Goal: Transaction & Acquisition: Purchase product/service

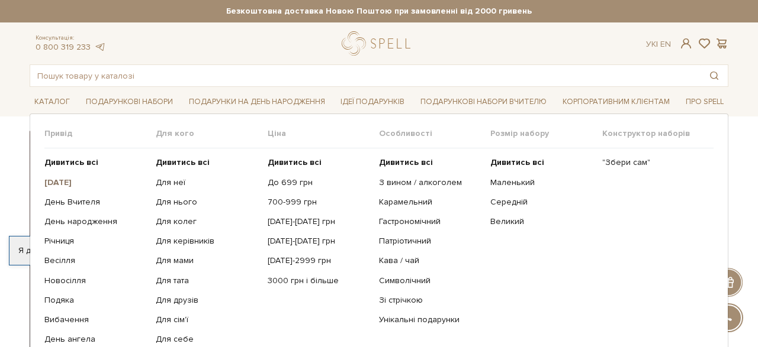
click at [57, 180] on b "[DATE]" at bounding box center [57, 183] width 27 height 10
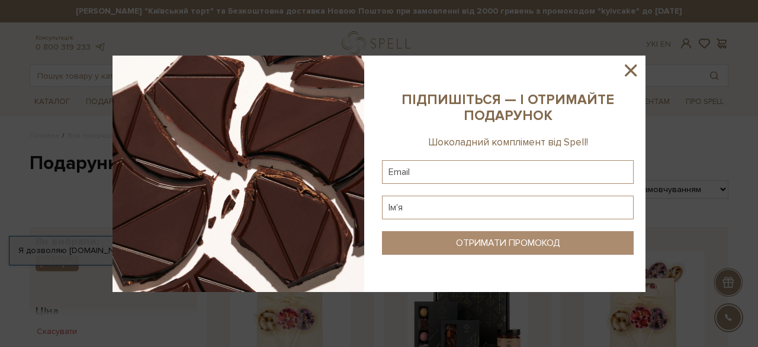
click at [628, 72] on icon at bounding box center [630, 70] width 20 height 20
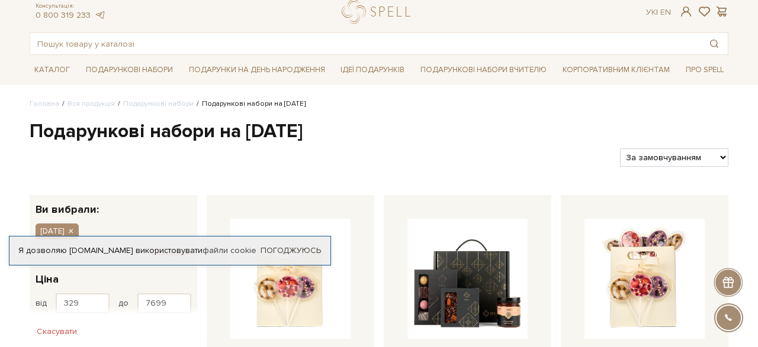
scroll to position [62, 0]
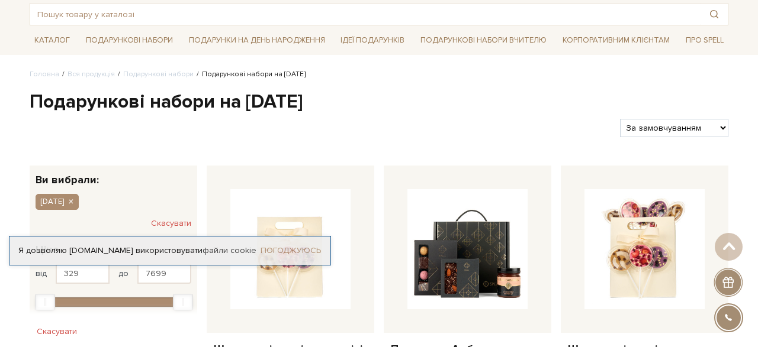
click at [281, 249] on link "Погоджуюсь" at bounding box center [290, 251] width 60 height 11
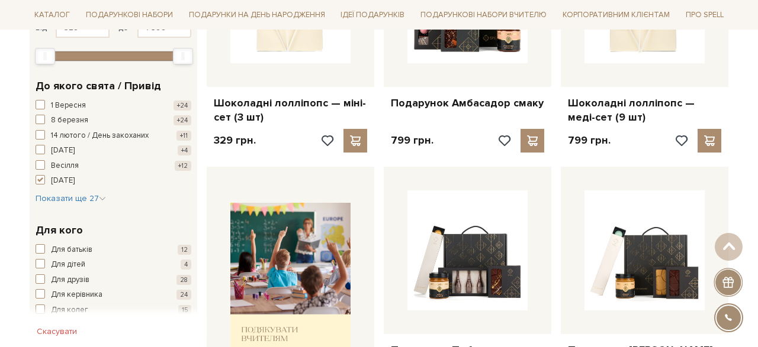
scroll to position [369, 0]
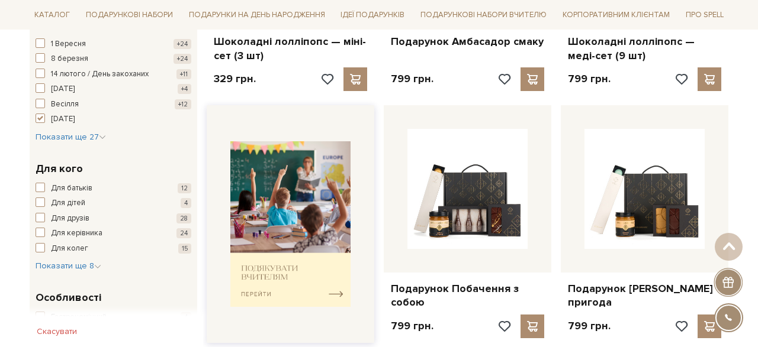
click at [328, 294] on img at bounding box center [290, 224] width 120 height 166
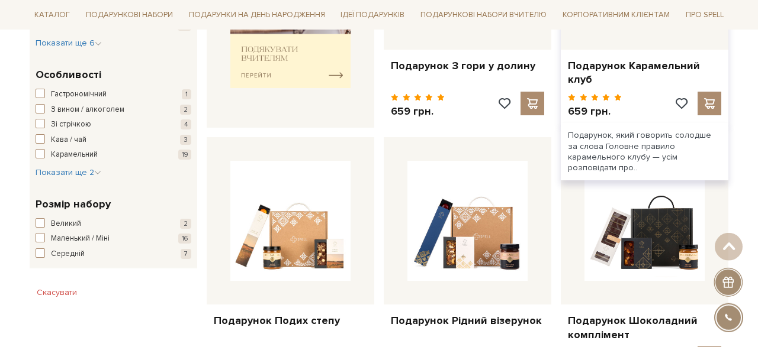
scroll to position [615, 0]
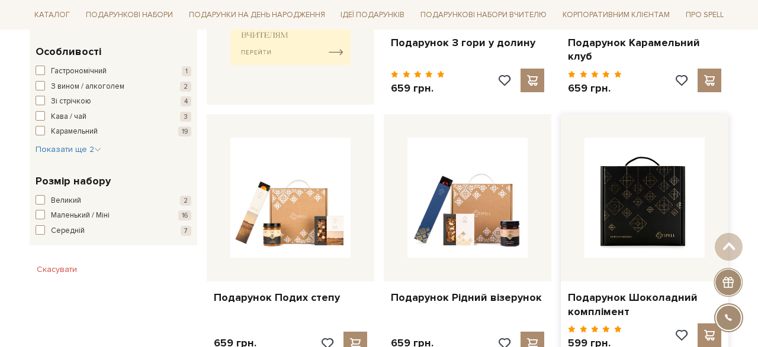
click at [679, 204] on img at bounding box center [644, 198] width 120 height 120
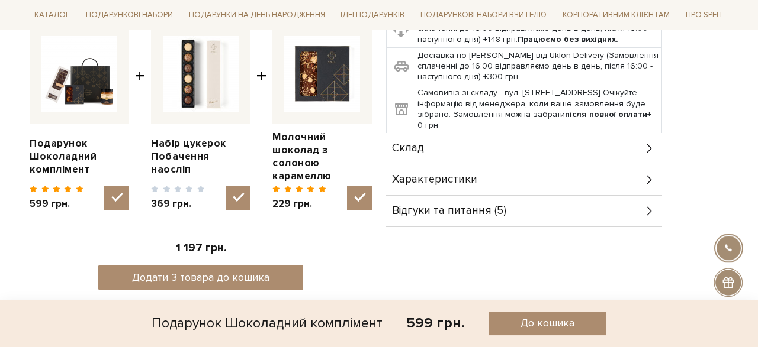
scroll to position [492, 0]
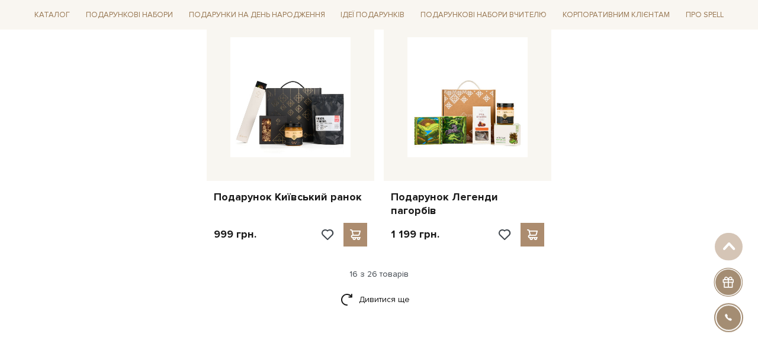
scroll to position [1477, 0]
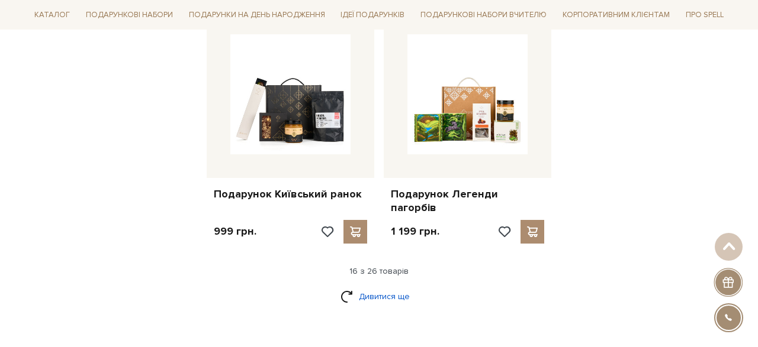
click at [378, 286] on link "Дивитися ще" at bounding box center [378, 296] width 77 height 21
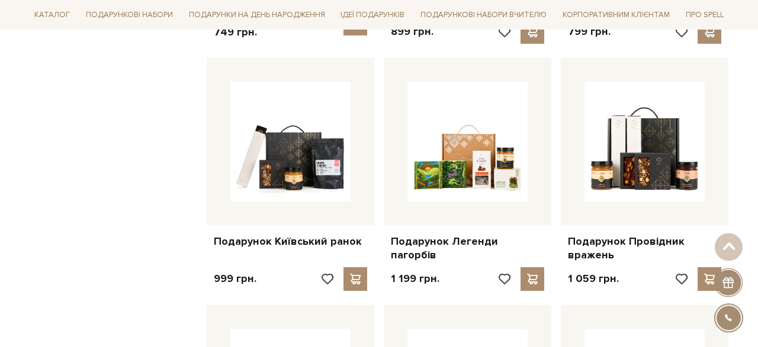
scroll to position [1416, 0]
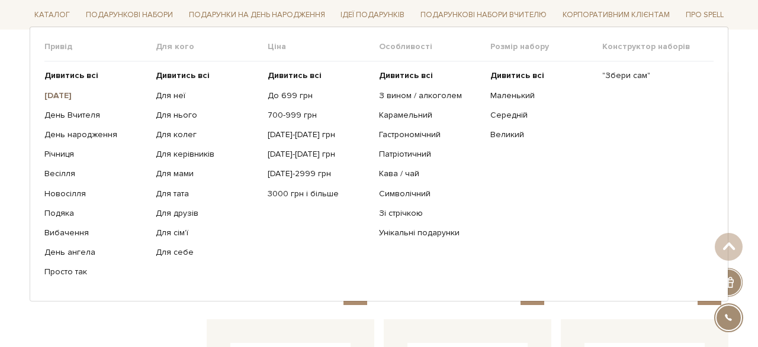
click at [62, 93] on b "[DATE]" at bounding box center [57, 95] width 27 height 10
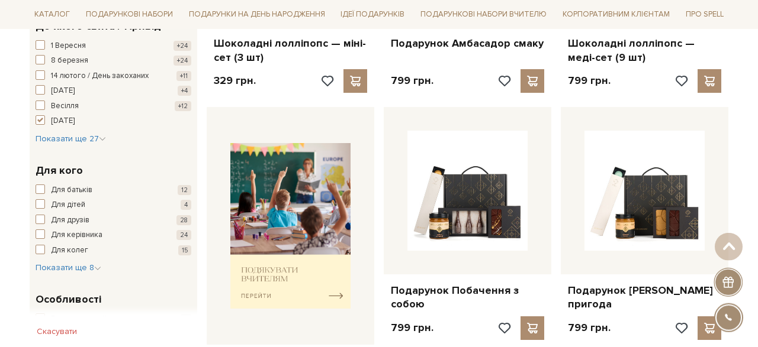
scroll to position [369, 0]
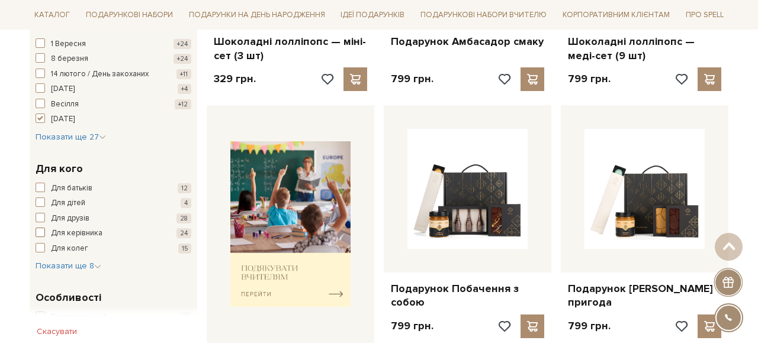
click at [42, 231] on span "button" at bounding box center [40, 232] width 9 height 9
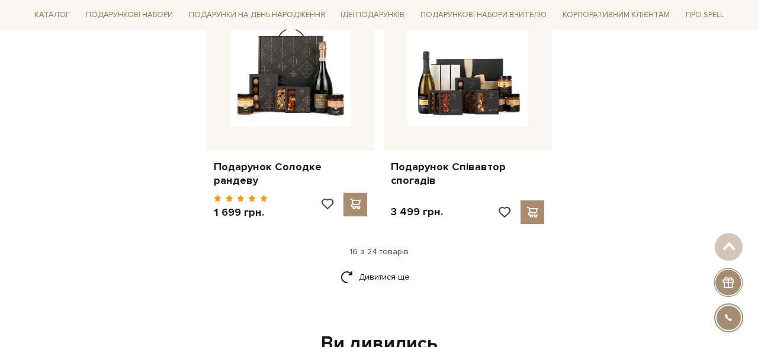
scroll to position [1477, 0]
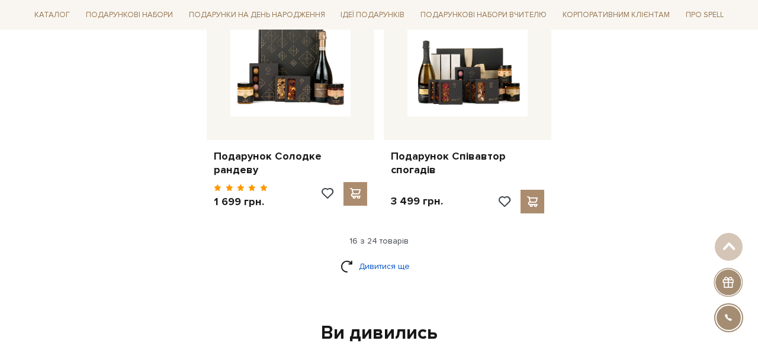
click at [370, 259] on link "Дивитися ще" at bounding box center [378, 266] width 77 height 21
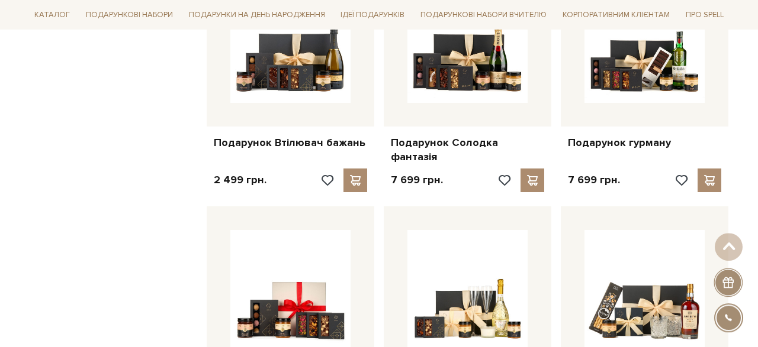
scroll to position [1723, 0]
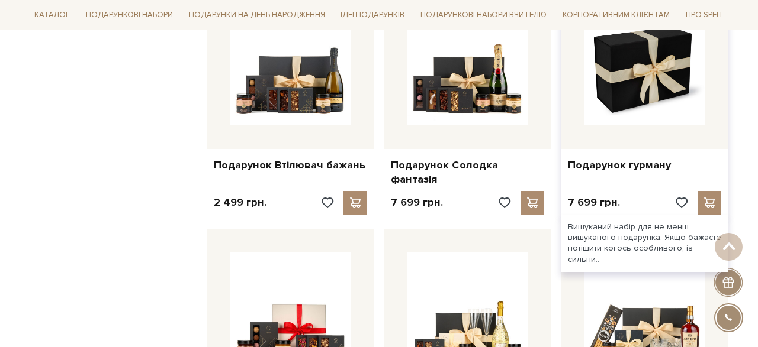
click at [643, 78] on img at bounding box center [644, 65] width 120 height 120
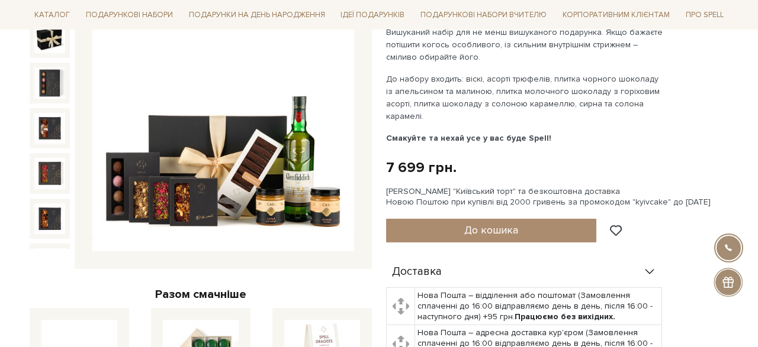
scroll to position [123, 0]
